Goal: Transaction & Acquisition: Purchase product/service

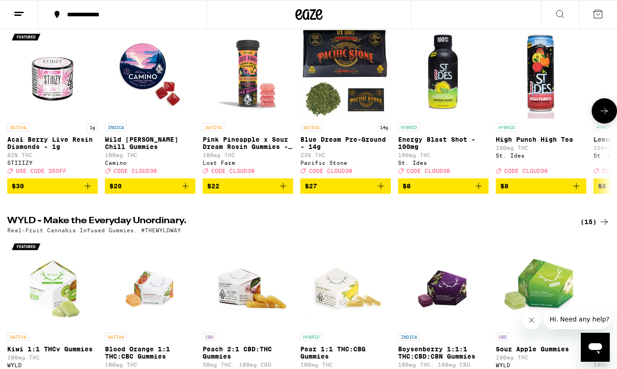
scroll to position [17, 0]
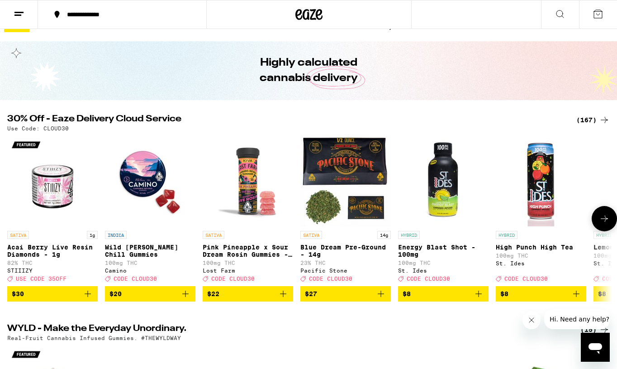
click at [605, 220] on icon at bounding box center [604, 218] width 11 height 11
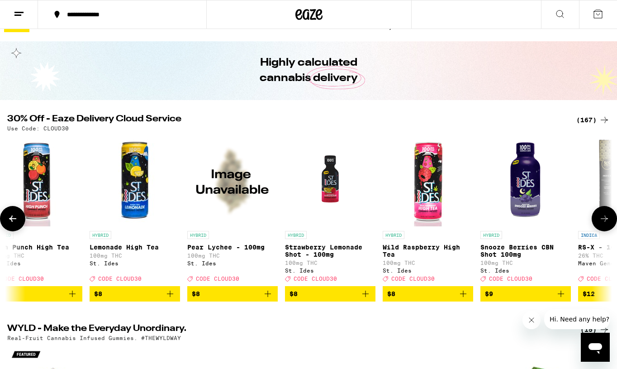
click at [605, 220] on icon at bounding box center [604, 218] width 11 height 11
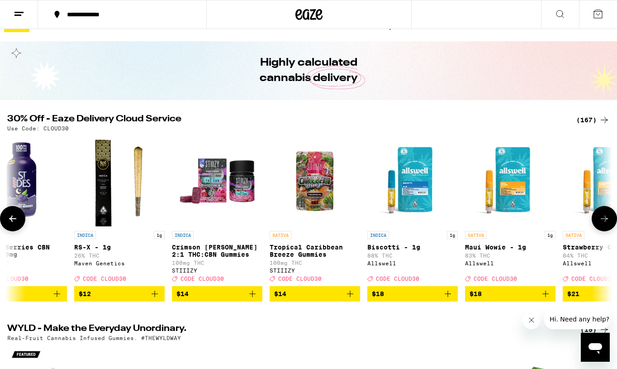
click at [605, 220] on icon at bounding box center [604, 218] width 11 height 11
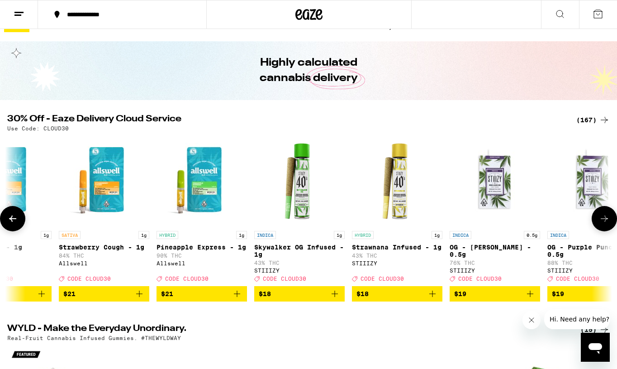
click at [605, 220] on icon at bounding box center [604, 218] width 11 height 11
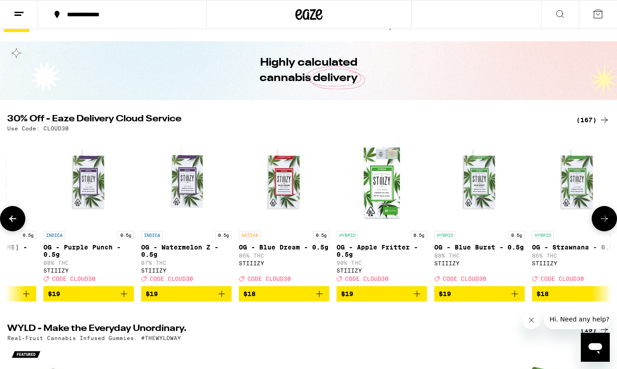
click at [605, 220] on icon at bounding box center [604, 218] width 11 height 11
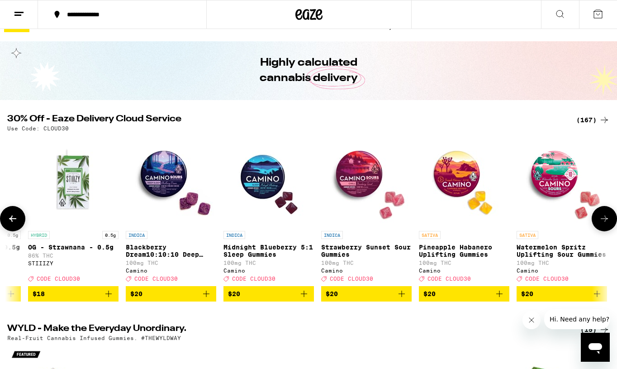
click at [605, 220] on icon at bounding box center [604, 218] width 11 height 11
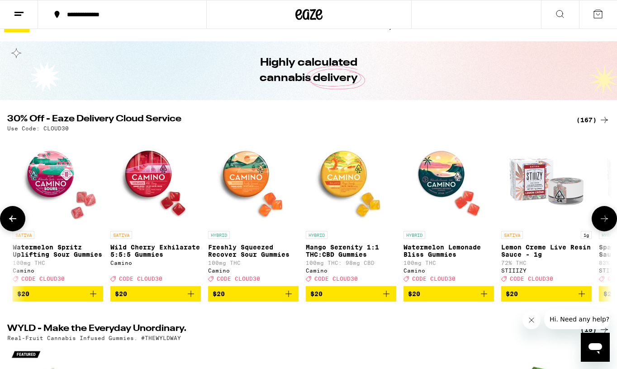
click at [605, 220] on icon at bounding box center [604, 218] width 11 height 11
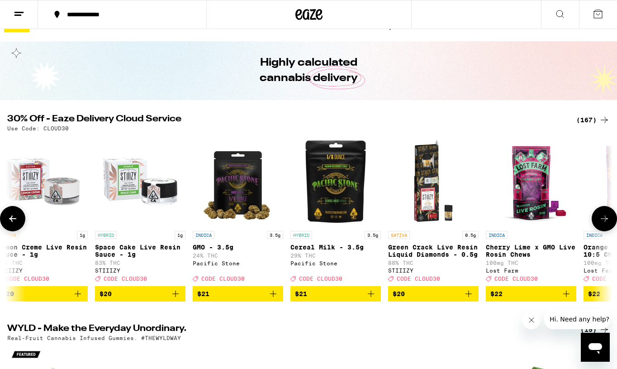
click at [605, 220] on icon at bounding box center [604, 218] width 11 height 11
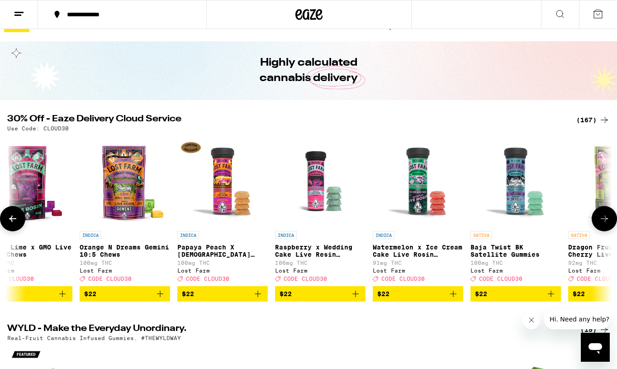
click at [605, 220] on icon at bounding box center [604, 218] width 11 height 11
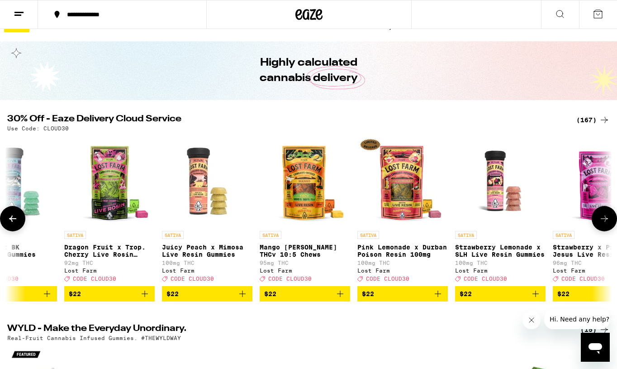
click at [605, 220] on icon at bounding box center [604, 218] width 11 height 11
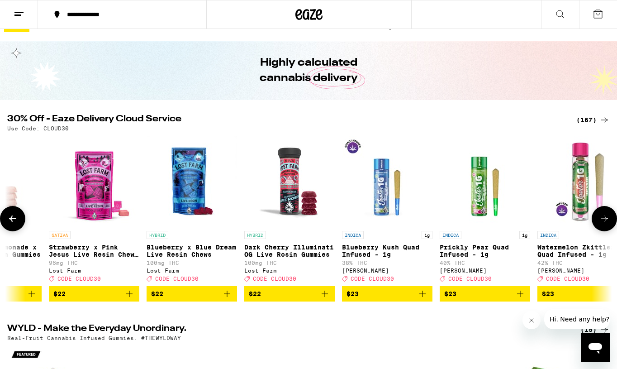
click at [605, 220] on icon at bounding box center [604, 218] width 11 height 11
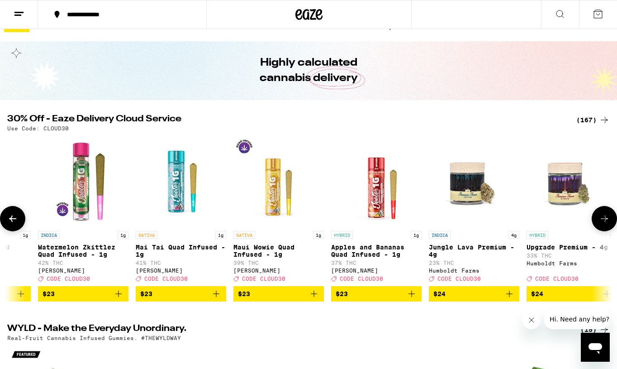
scroll to position [0, 5544]
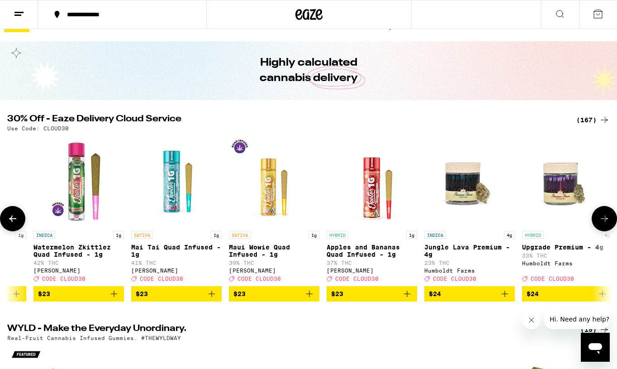
click at [605, 220] on icon at bounding box center [604, 218] width 11 height 11
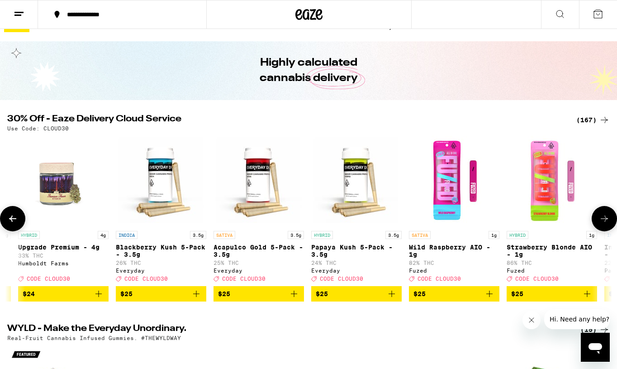
click at [605, 220] on icon at bounding box center [604, 218] width 11 height 11
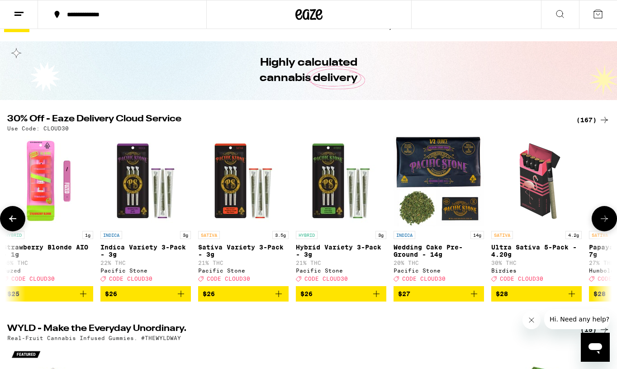
click at [605, 220] on icon at bounding box center [604, 218] width 11 height 11
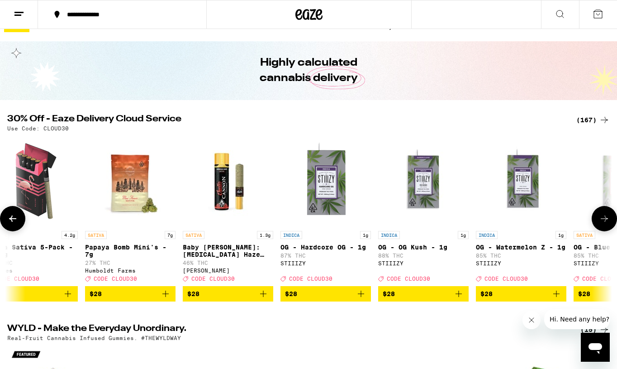
click at [605, 220] on icon at bounding box center [604, 218] width 11 height 11
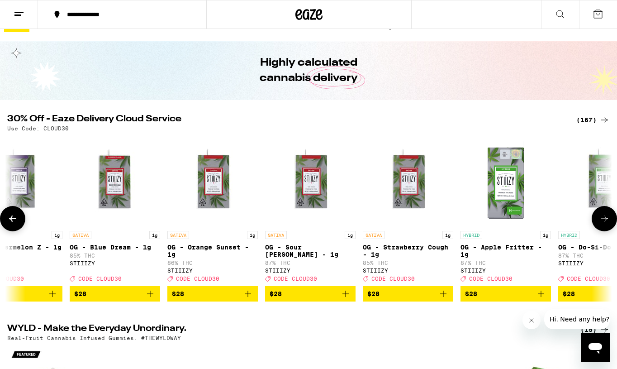
click at [605, 220] on icon at bounding box center [604, 218] width 11 height 11
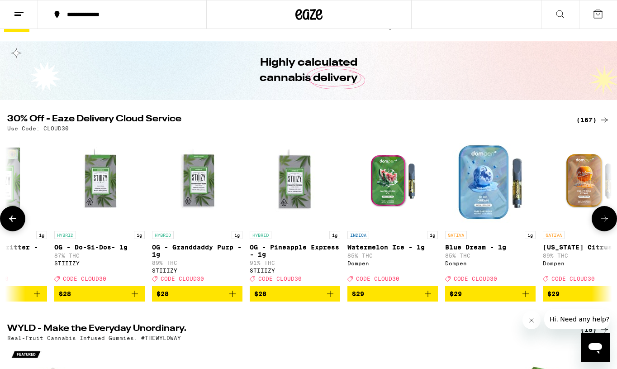
click at [605, 220] on icon at bounding box center [604, 218] width 11 height 11
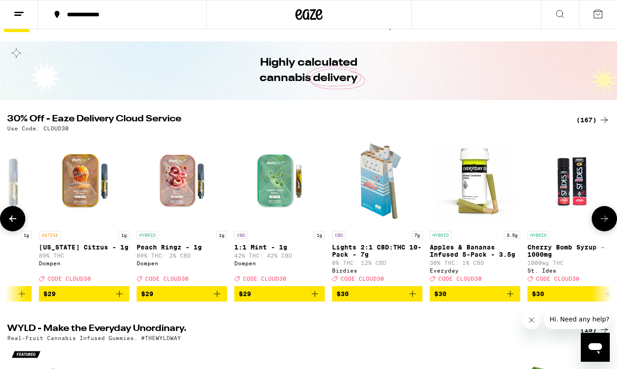
click at [605, 220] on icon at bounding box center [604, 218] width 11 height 11
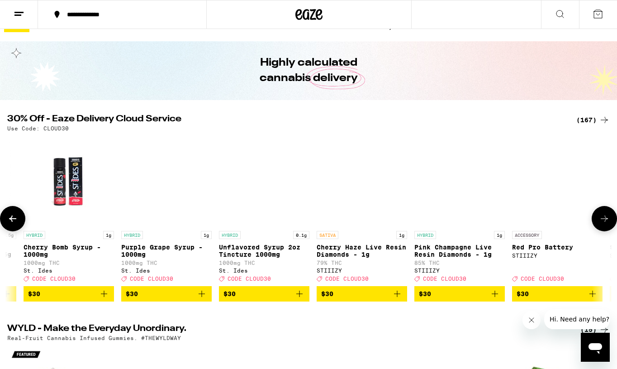
click at [605, 220] on icon at bounding box center [604, 218] width 11 height 11
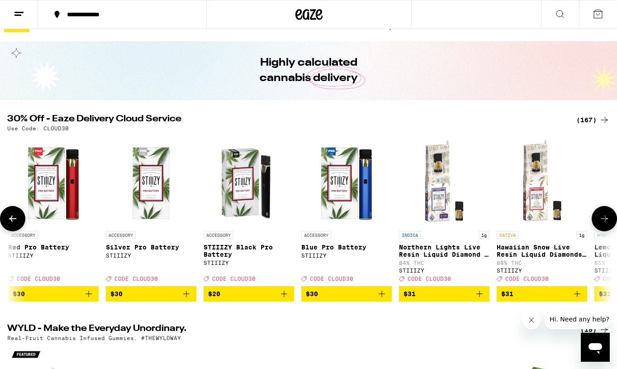
click at [605, 220] on icon at bounding box center [604, 218] width 11 height 11
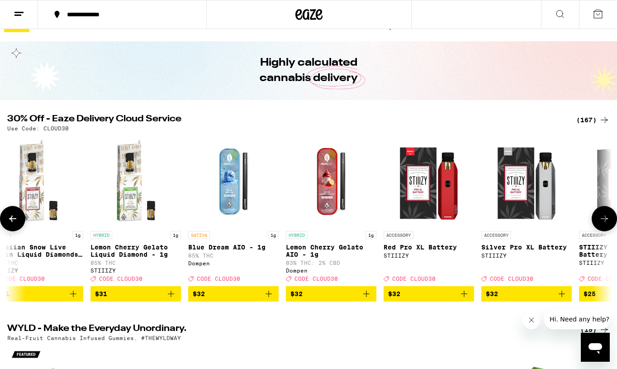
click at [605, 220] on icon at bounding box center [604, 218] width 11 height 11
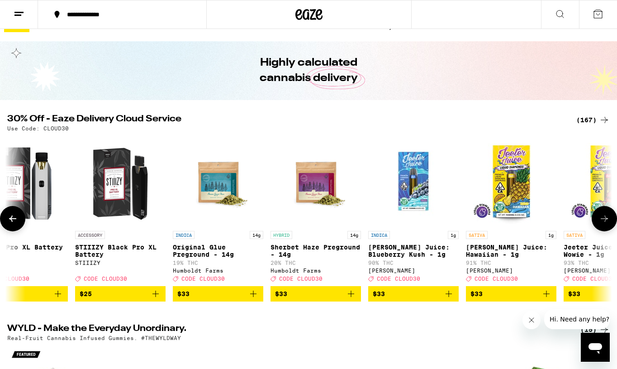
click at [605, 220] on icon at bounding box center [604, 218] width 11 height 11
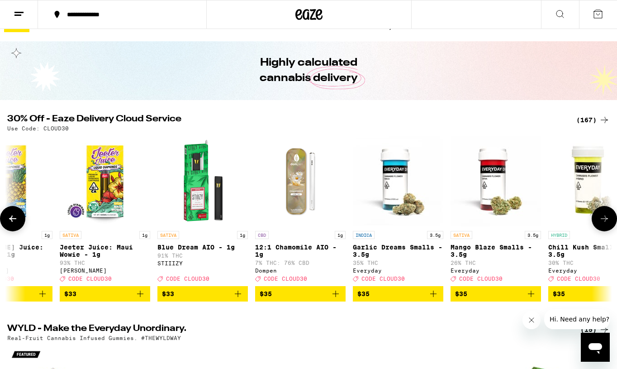
click at [605, 220] on icon at bounding box center [604, 218] width 11 height 11
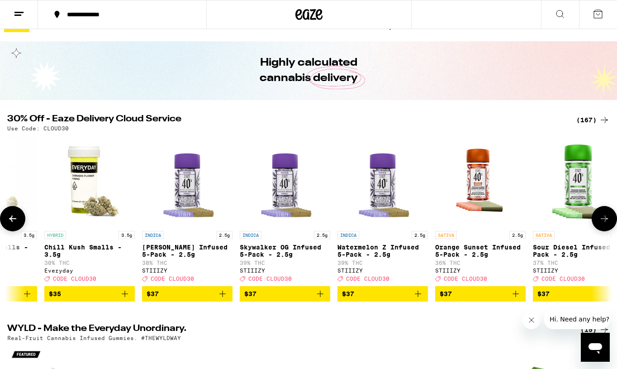
click at [605, 220] on icon at bounding box center [604, 218] width 11 height 11
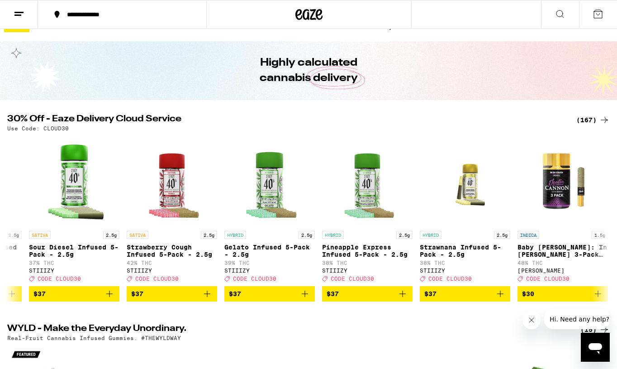
click at [590, 119] on div "(167)" at bounding box center [592, 119] width 33 height 11
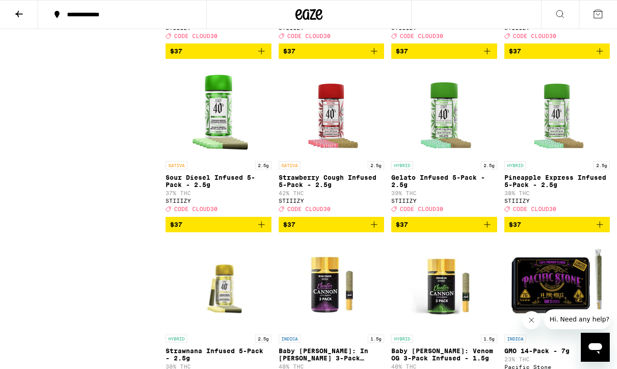
scroll to position [5575, 0]
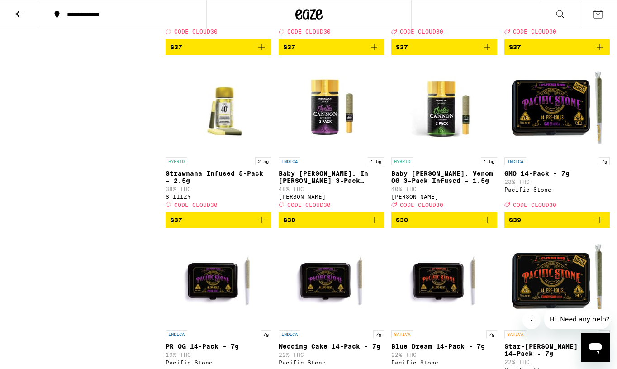
click at [260, 50] on icon "Add to bag" at bounding box center [261, 47] width 6 height 6
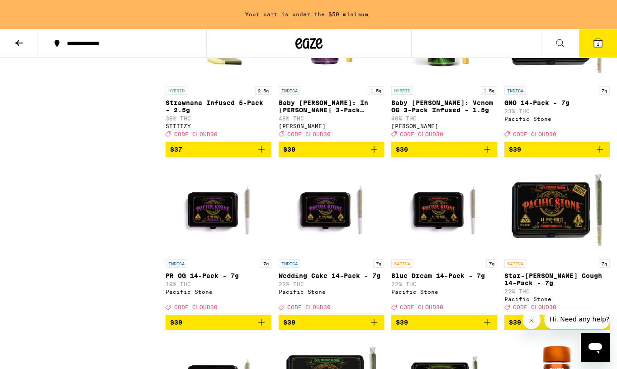
scroll to position [5683, 0]
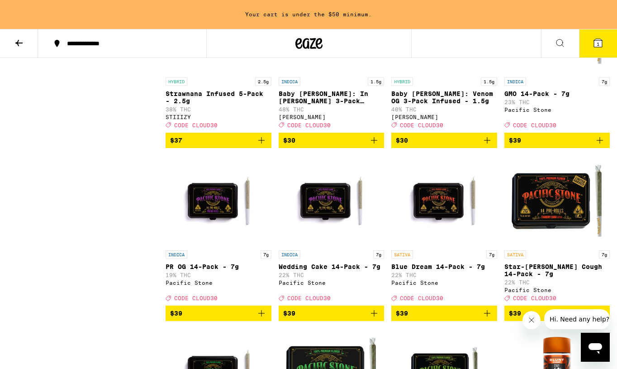
click at [265, 146] on icon "Add to bag" at bounding box center [261, 140] width 11 height 11
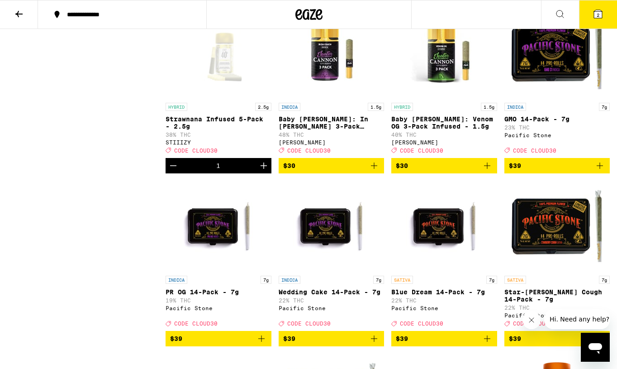
scroll to position [5620, 0]
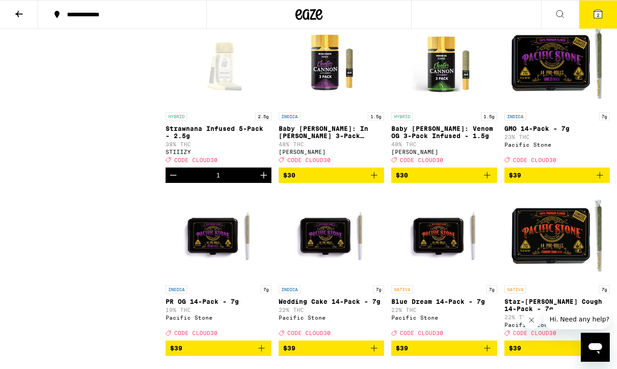
click at [378, 8] on icon "Add to bag" at bounding box center [374, 2] width 11 height 11
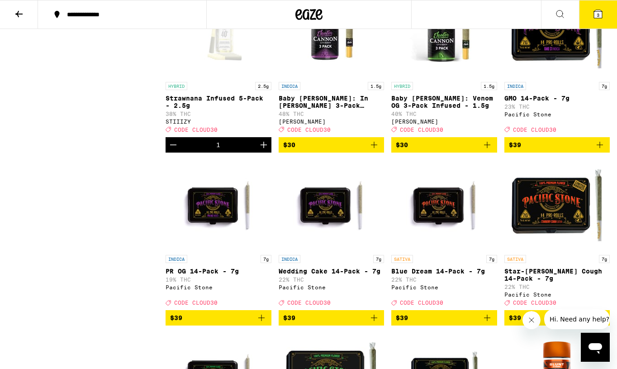
scroll to position [5650, 0]
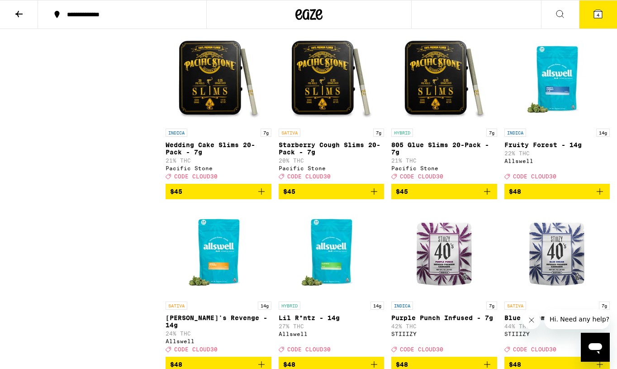
scroll to position [6441, 0]
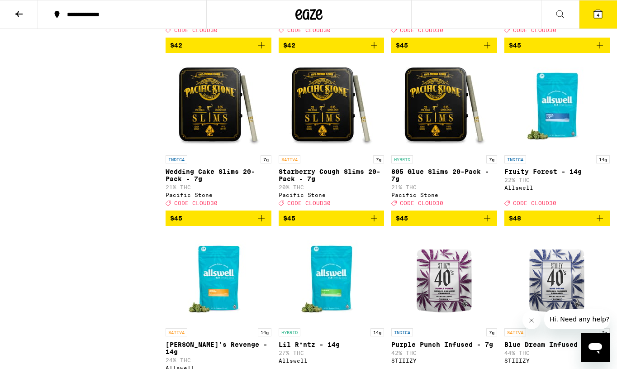
click at [374, 51] on icon "Add to bag" at bounding box center [374, 45] width 11 height 11
click at [599, 24] on button "5" at bounding box center [598, 14] width 38 height 28
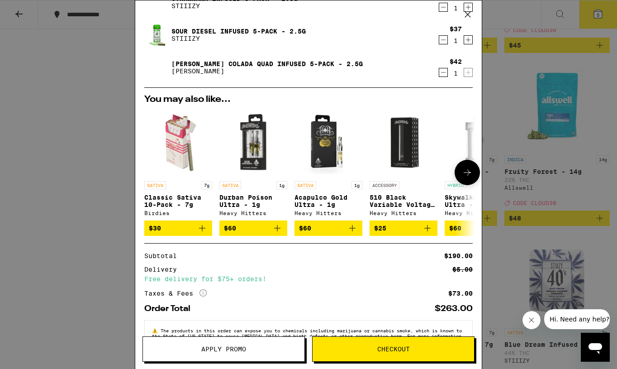
scroll to position [100, 0]
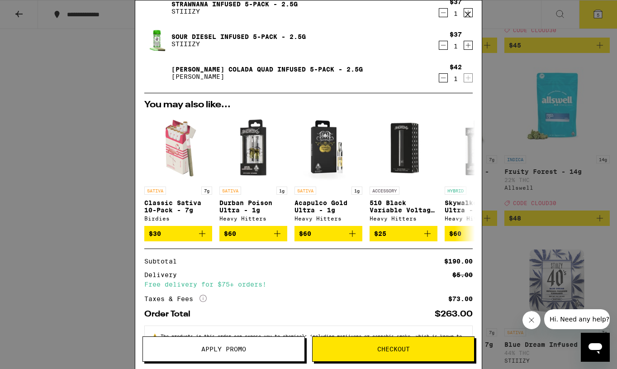
click at [217, 347] on span "Apply Promo" at bounding box center [223, 349] width 45 height 6
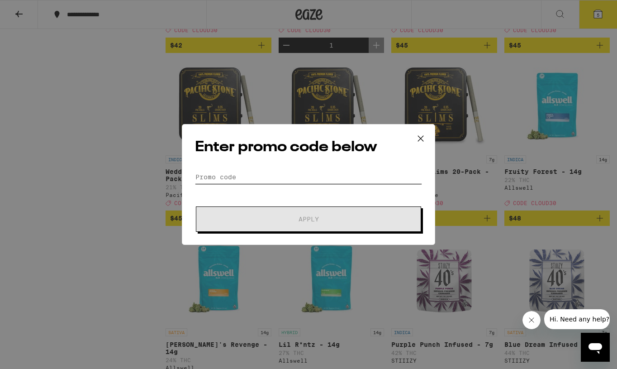
click at [257, 178] on input "Promo Code" at bounding box center [308, 177] width 227 height 14
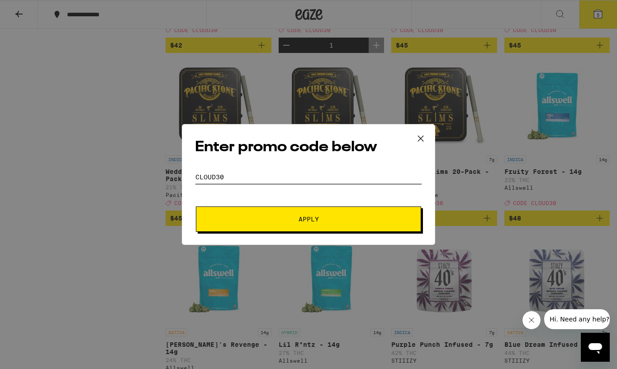
type input "Cloud30"
click at [296, 214] on button "Apply" at bounding box center [308, 218] width 225 height 25
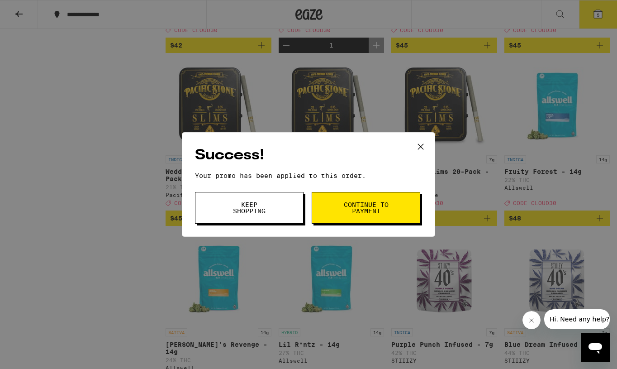
click at [340, 215] on button "Continue to payment" at bounding box center [366, 208] width 109 height 32
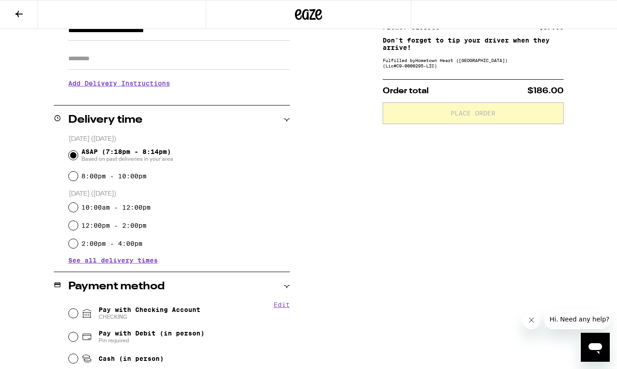
scroll to position [163, 0]
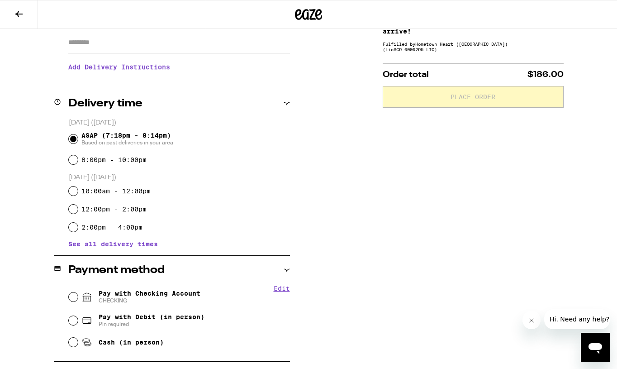
click at [165, 295] on span "Pay with Checking Account CHECKING" at bounding box center [150, 297] width 102 height 14
click at [78, 295] on input "Pay with Checking Account CHECKING" at bounding box center [73, 296] width 9 height 9
radio input "true"
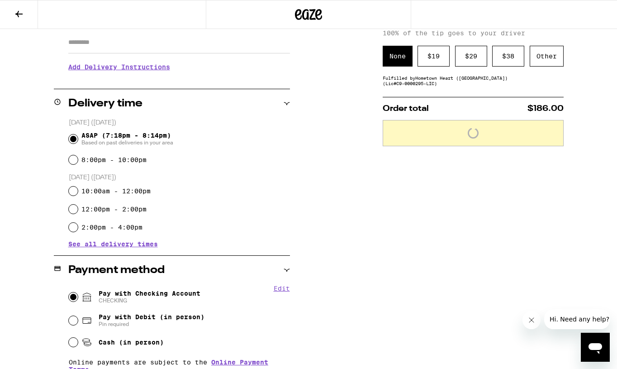
scroll to position [96, 0]
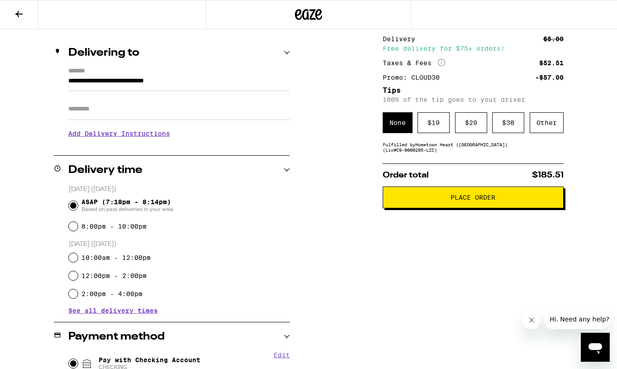
click at [459, 194] on button "Place Order" at bounding box center [473, 197] width 181 height 22
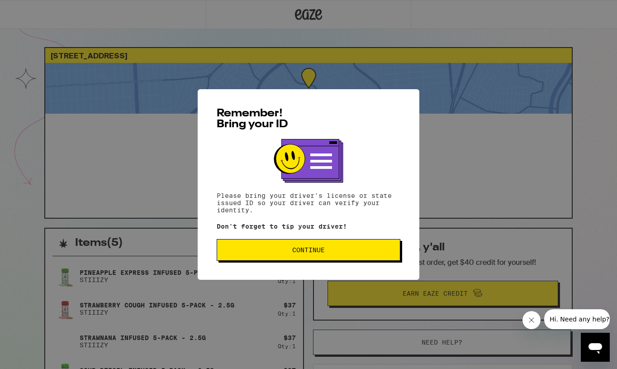
click at [305, 258] on button "Continue" at bounding box center [309, 250] width 184 height 22
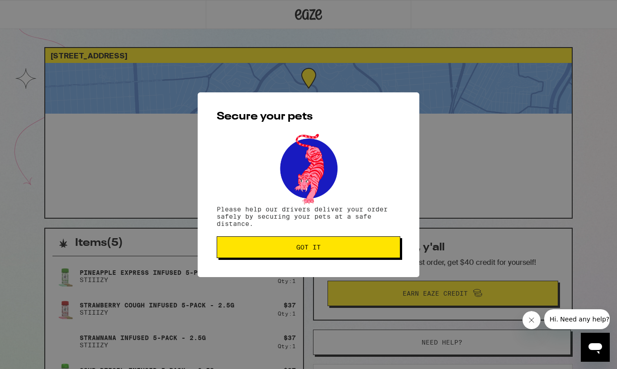
click at [305, 258] on button "Got it" at bounding box center [309, 247] width 184 height 22
